Goal: Task Accomplishment & Management: Manage account settings

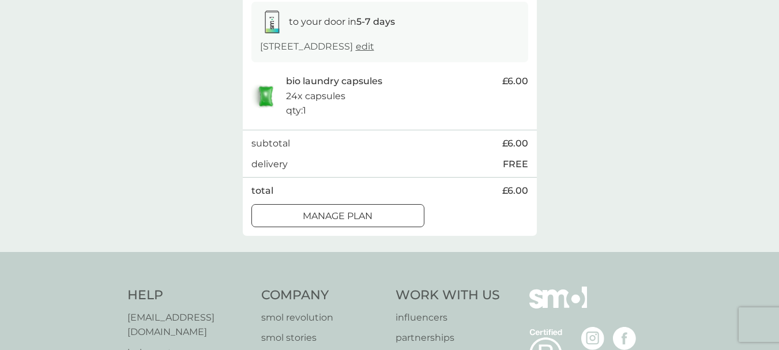
scroll to position [196, 0]
click at [344, 213] on div at bounding box center [338, 215] width 42 height 12
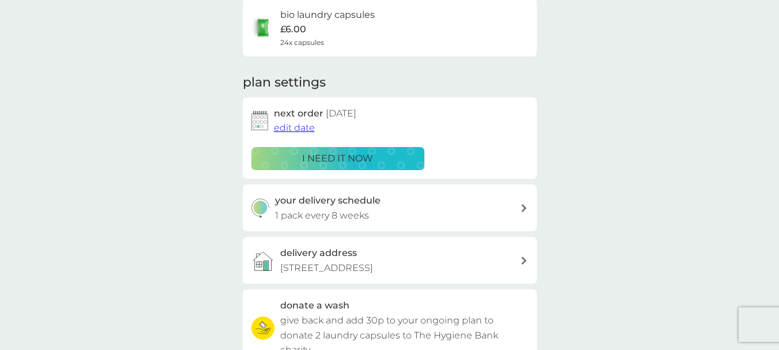
scroll to position [96, 0]
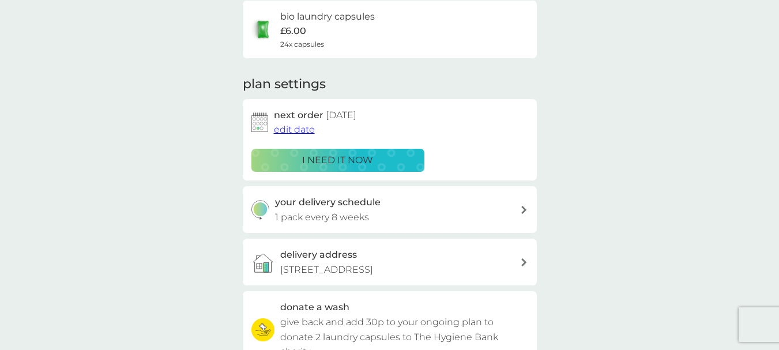
click at [294, 130] on span "edit date" at bounding box center [294, 129] width 41 height 11
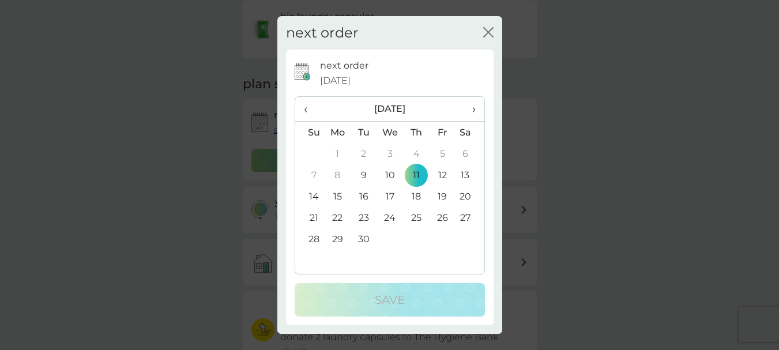
click at [414, 251] on table "‹ [DATE] › Su Mo Tu We Th Fr Sa 31 1 2 3 4 5 6 7 8 9 10 11 12 13 14 15 16 17 18…" at bounding box center [389, 184] width 189 height 174
click at [489, 27] on icon "close" at bounding box center [488, 32] width 10 height 10
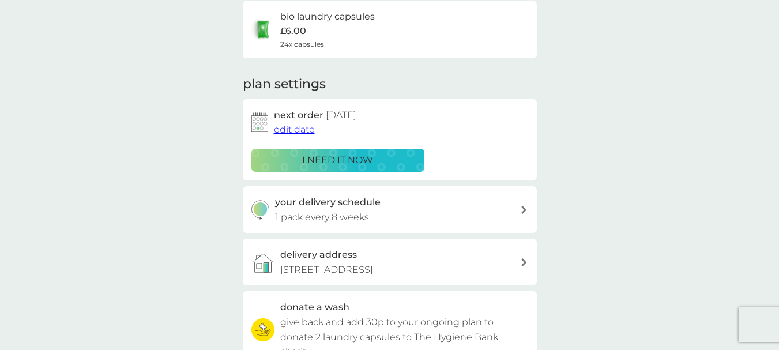
click at [494, 27] on div "bio laundry capsules £6.00 24x capsules" at bounding box center [390, 29] width 277 height 40
